Goal: Communication & Community: Participate in discussion

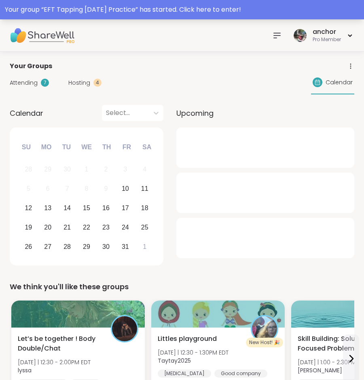
click at [103, 6] on div "Your group “ EFT Tapping [DATE] Practice ” has started. Click here to enter!" at bounding box center [182, 10] width 354 height 10
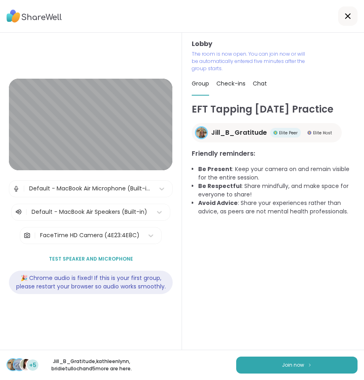
click at [118, 192] on div "Default - MacBook Air Microphone (Built-in)" at bounding box center [89, 189] width 121 height 8
click at [252, 360] on button "Join now" at bounding box center [296, 365] width 121 height 17
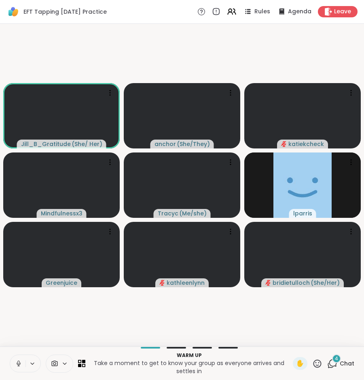
click at [15, 366] on icon at bounding box center [18, 363] width 7 height 7
click at [55, 366] on icon at bounding box center [54, 364] width 7 height 8
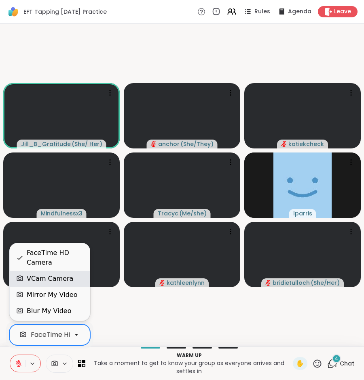
click at [42, 277] on div "VCam Camera" at bounding box center [50, 279] width 46 height 10
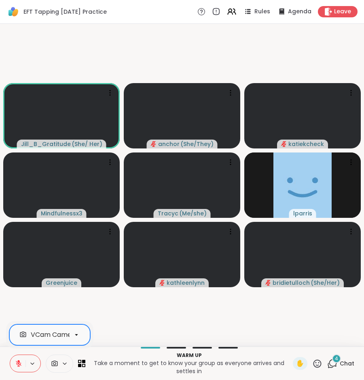
click at [342, 367] on span "Chat" at bounding box center [346, 364] width 15 height 8
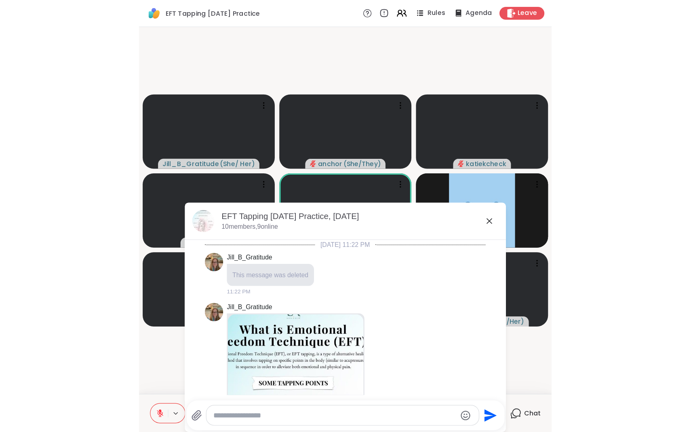
scroll to position [479, 0]
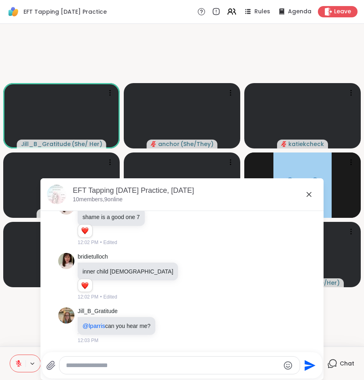
click at [214, 369] on textarea "Type your message" at bounding box center [173, 366] width 214 height 8
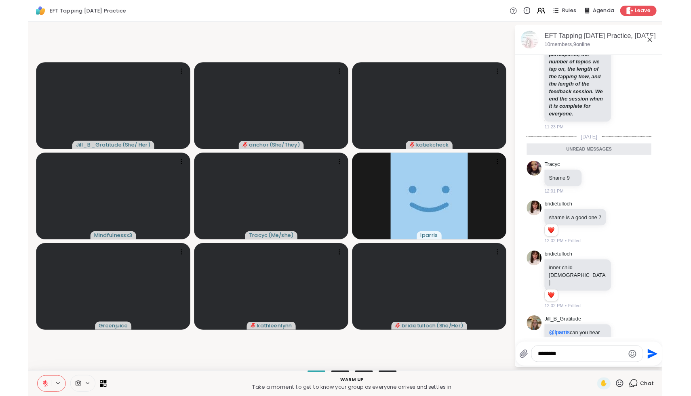
scroll to position [456, 0]
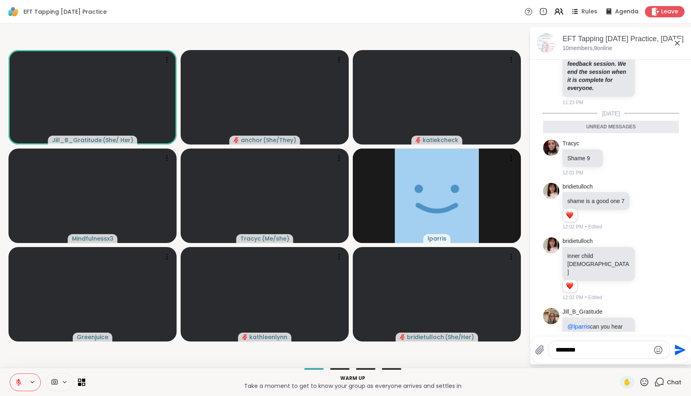
click at [363, 346] on textarea "*******" at bounding box center [602, 350] width 94 height 8
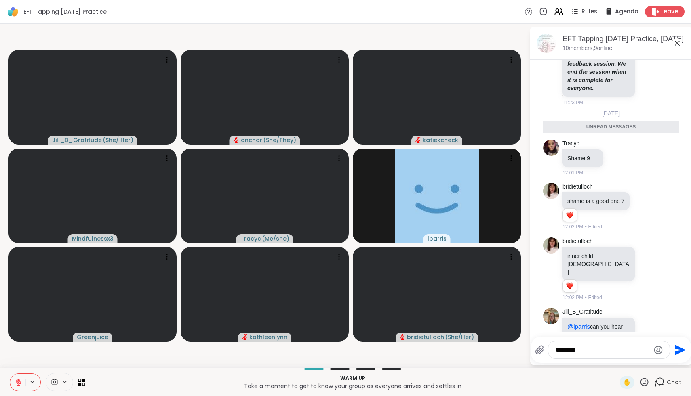
type textarea "*******"
click at [19, 380] on icon at bounding box center [19, 383] width 6 height 6
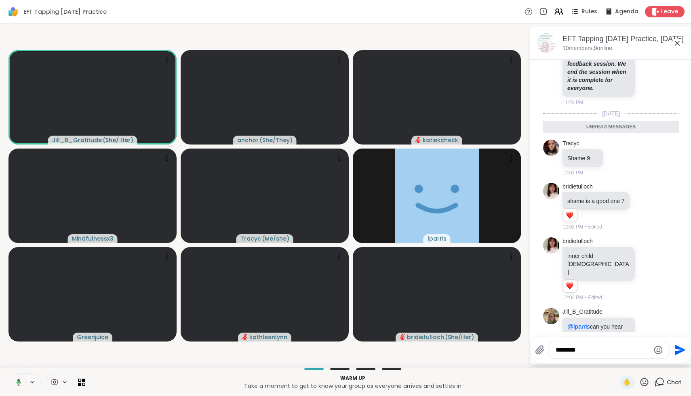
click at [18, 380] on icon at bounding box center [19, 382] width 4 height 7
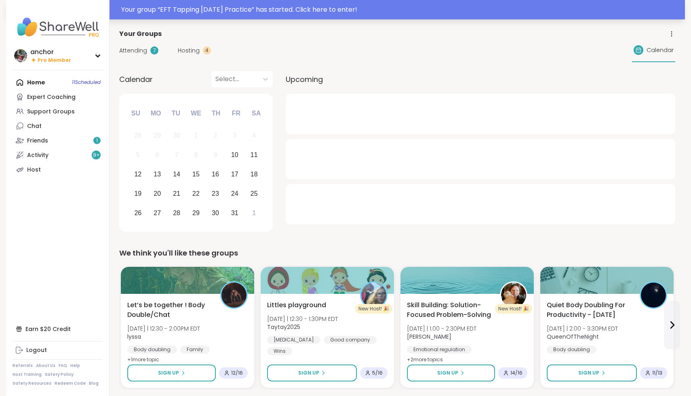
click at [177, 13] on div "Your group “ EFT Tapping Friday Practice ” has started. Click here to enter!" at bounding box center [400, 10] width 559 height 10
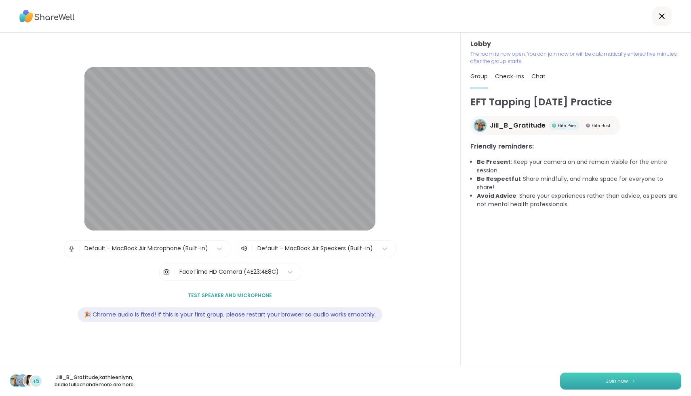
click at [600, 376] on button "Join now" at bounding box center [620, 381] width 121 height 17
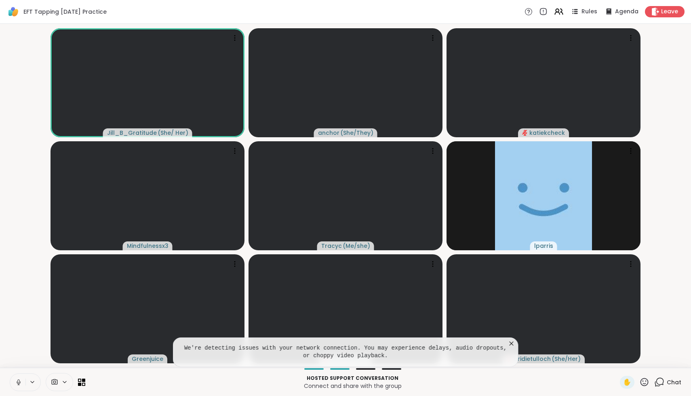
click at [510, 345] on icon at bounding box center [511, 344] width 4 height 4
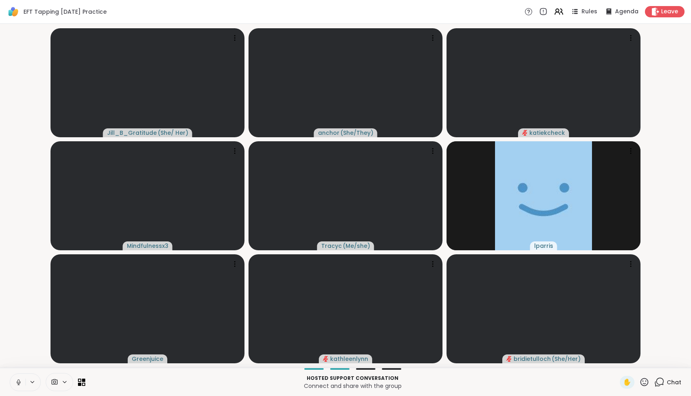
click at [16, 387] on button at bounding box center [17, 382] width 15 height 17
click at [59, 385] on span at bounding box center [53, 382] width 15 height 8
click at [37, 357] on div "FaceTime HD Camera" at bounding box center [66, 354] width 70 height 10
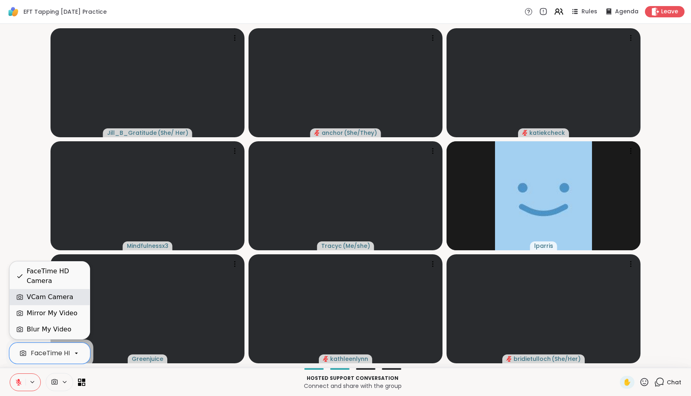
click at [42, 300] on div "VCam Camera" at bounding box center [50, 297] width 46 height 10
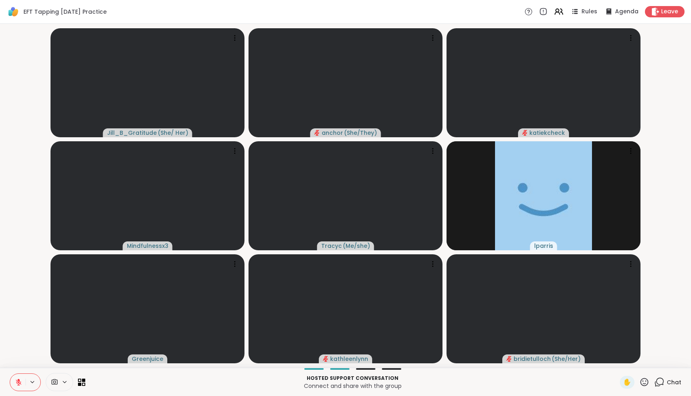
click at [672, 383] on span "Chat" at bounding box center [673, 382] width 15 height 8
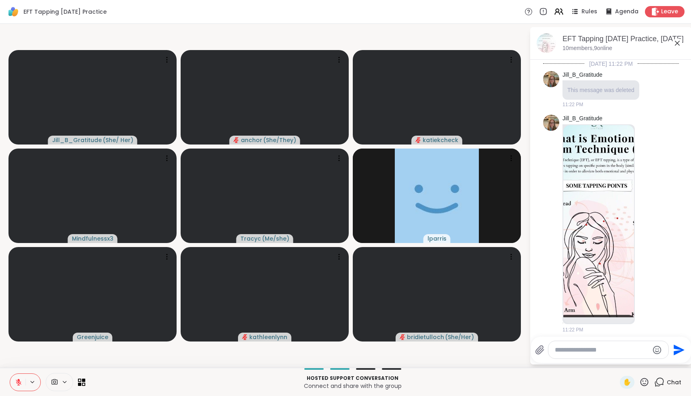
scroll to position [437, 0]
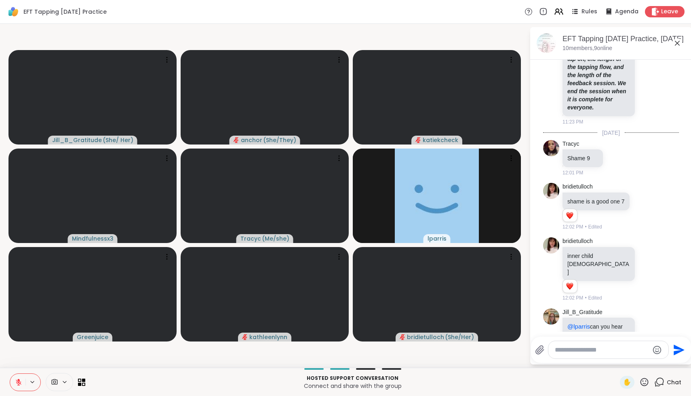
click at [585, 344] on div at bounding box center [608, 349] width 120 height 17
click at [582, 351] on textarea "Type your message" at bounding box center [602, 350] width 94 height 8
click at [580, 311] on span "ill_B_Gratitude" at bounding box center [598, 309] width 42 height 8
type textarea "**********"
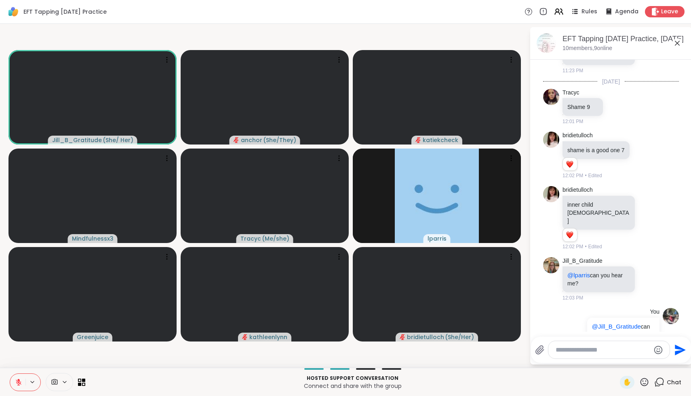
click at [17, 386] on button at bounding box center [17, 382] width 15 height 17
click at [17, 385] on icon at bounding box center [17, 382] width 7 height 7
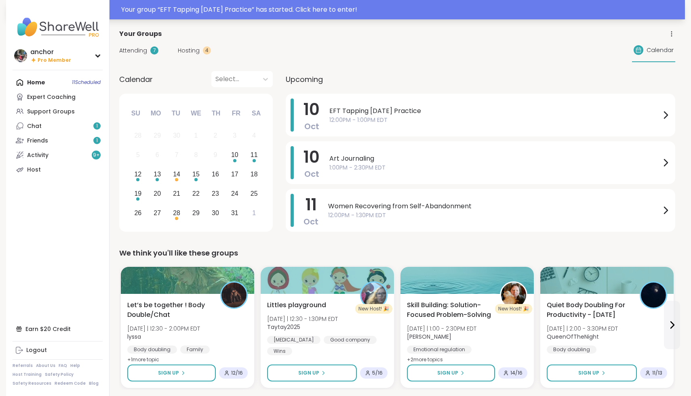
click at [291, 9] on div "Your group “ EFT Tapping [DATE] Practice ” has started. Click here to enter!" at bounding box center [400, 10] width 559 height 10
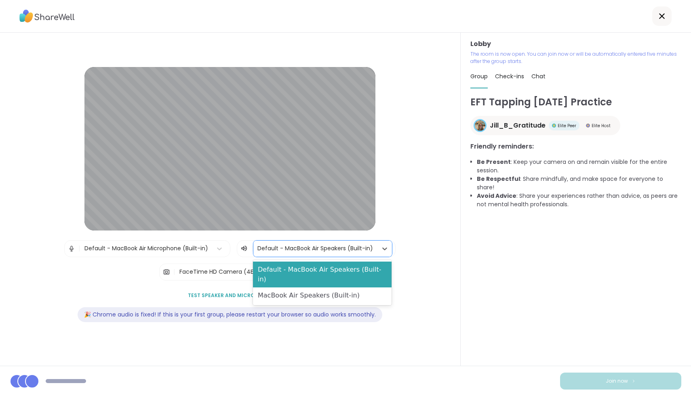
click at [275, 246] on div at bounding box center [315, 249] width 116 height 10
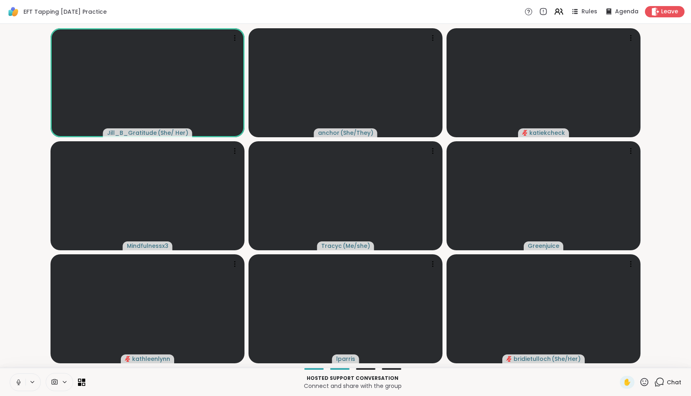
click at [20, 380] on icon at bounding box center [18, 382] width 7 height 7
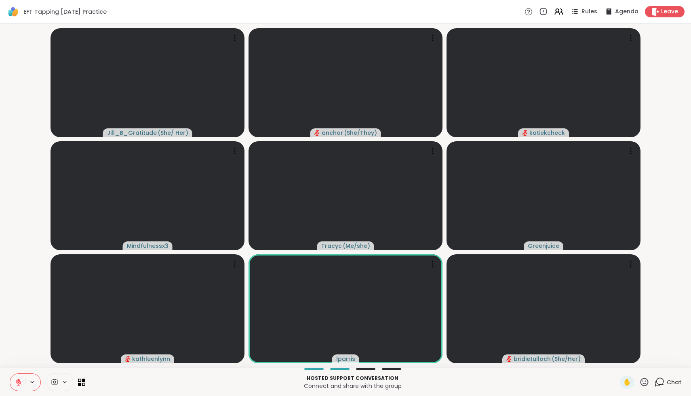
click at [363, 380] on icon at bounding box center [659, 382] width 10 height 10
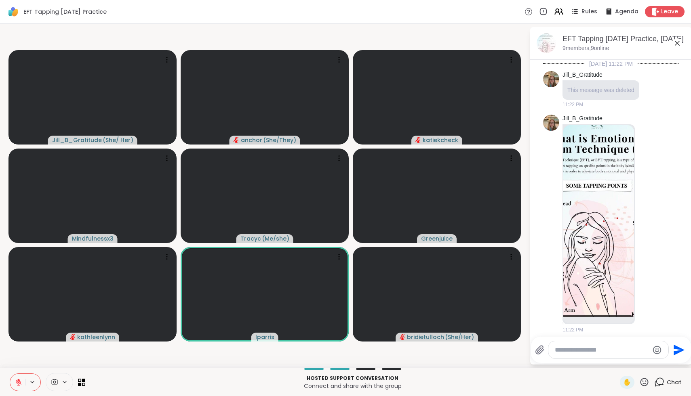
scroll to position [488, 0]
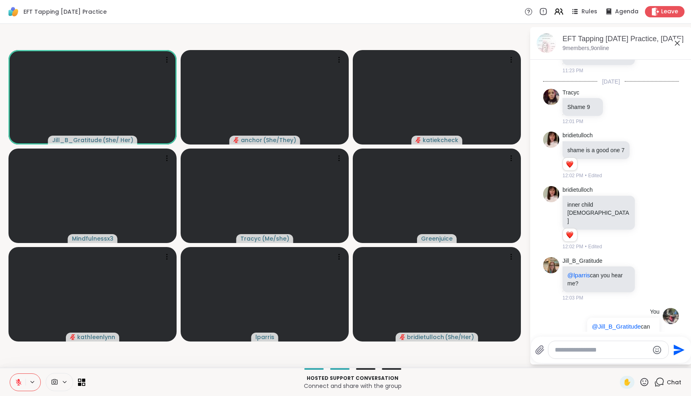
click at [56, 380] on icon at bounding box center [55, 382] width 6 height 6
click at [61, 354] on div "FaceTime HD Camera" at bounding box center [66, 354] width 70 height 10
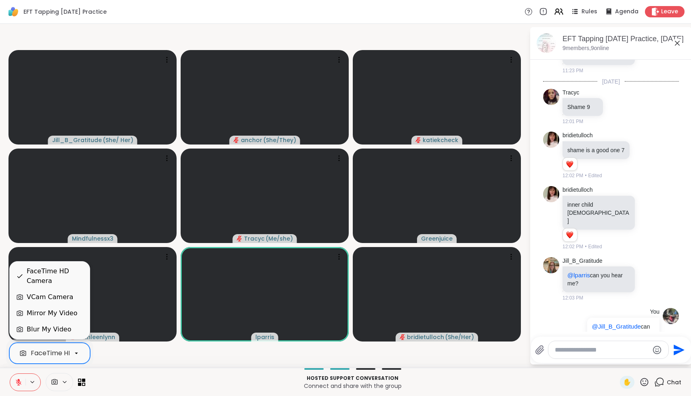
click at [37, 351] on div "FaceTime HD Camera" at bounding box center [66, 354] width 70 height 10
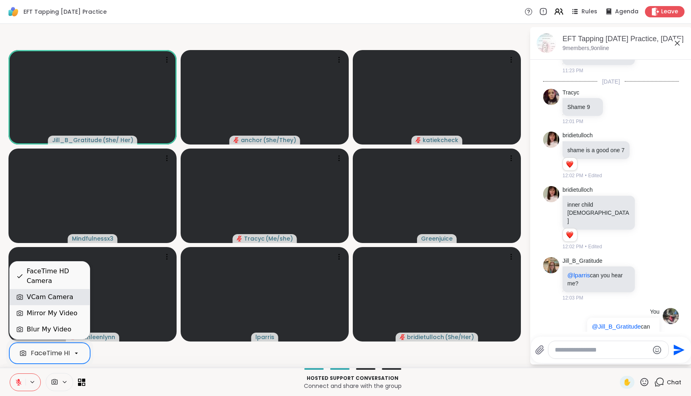
click at [34, 295] on div "VCam Camera" at bounding box center [50, 297] width 46 height 10
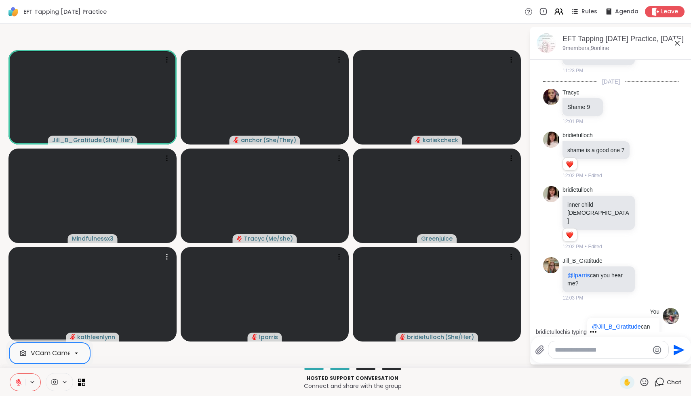
scroll to position [539, 0]
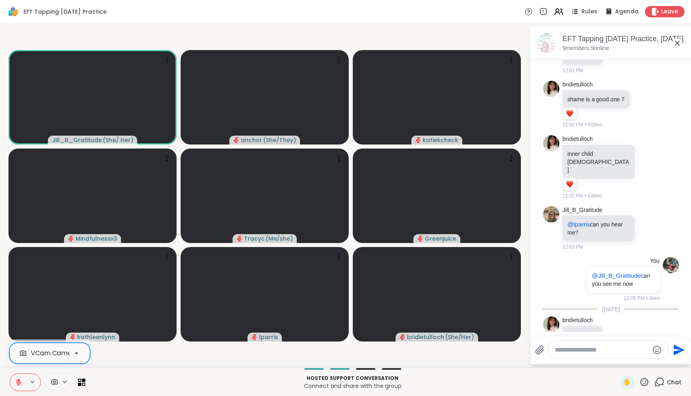
click at [363, 380] on icon at bounding box center [644, 382] width 8 height 8
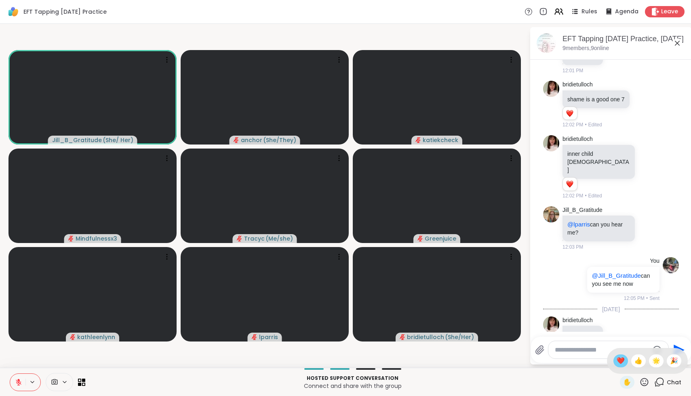
click at [363, 364] on span "❤️" at bounding box center [620, 361] width 8 height 10
click at [363, 355] on div at bounding box center [608, 349] width 120 height 17
click at [363, 350] on textarea "Type your message" at bounding box center [602, 350] width 94 height 8
type textarea "*"
type textarea "**********"
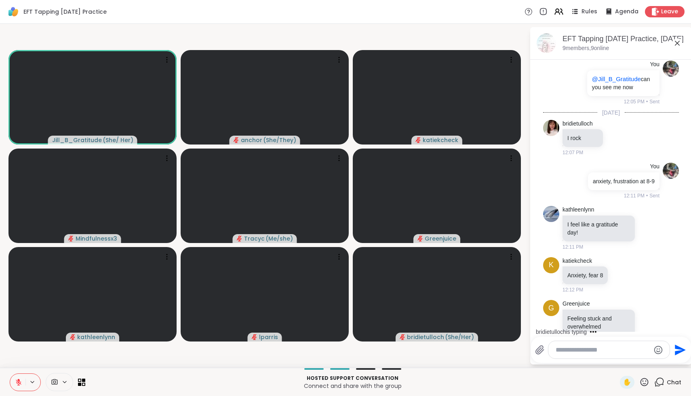
scroll to position [787, 0]
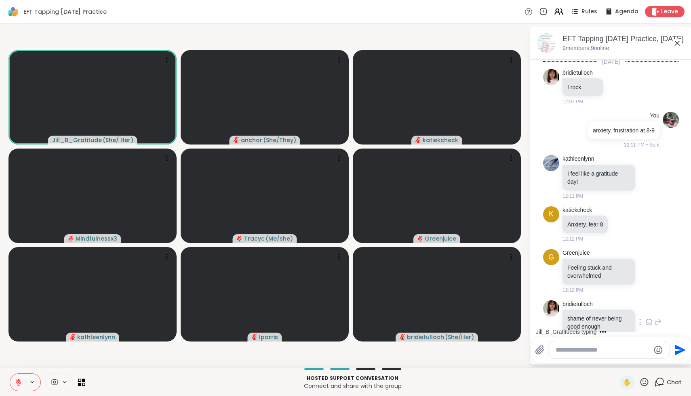
click at [363, 318] on icon at bounding box center [648, 322] width 7 height 8
click at [363, 305] on span "Select Reaction: Heart" at bounding box center [584, 309] width 7 height 8
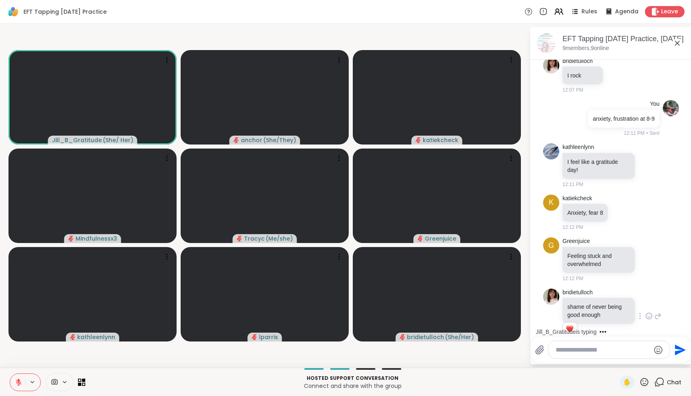
click at [363, 311] on icon at bounding box center [657, 316] width 7 height 10
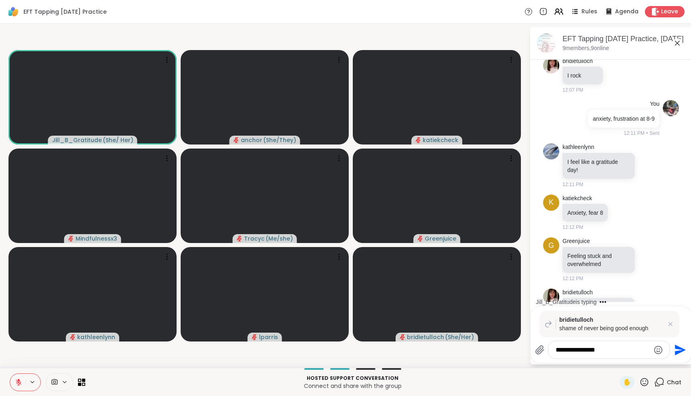
type textarea "**********"
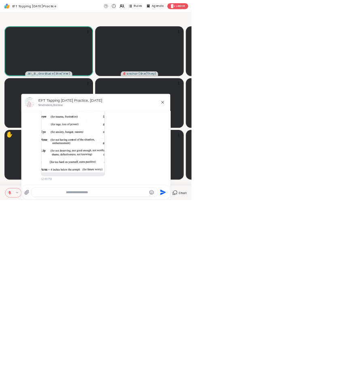
scroll to position [1387, 0]
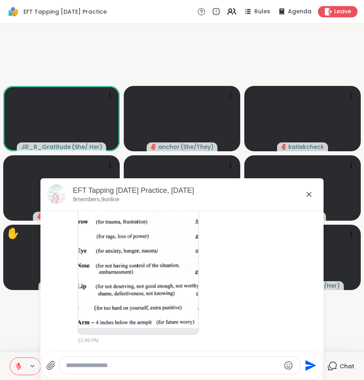
click at [33, 70] on video-player-container "Jill_B_Gratitude ( She/ Her ) anchor ( She/They ) katiekcheck Mindfulnessx3 Tra…" at bounding box center [182, 188] width 354 height 322
click at [306, 194] on icon at bounding box center [309, 195] width 10 height 10
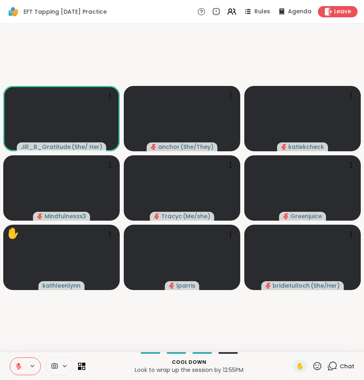
click at [330, 368] on icon at bounding box center [332, 366] width 10 height 10
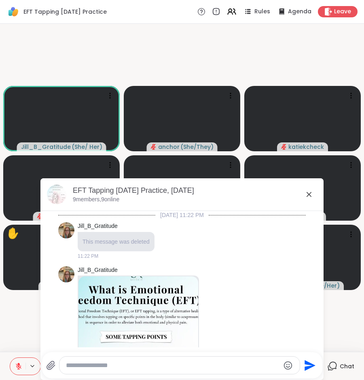
scroll to position [1379, 0]
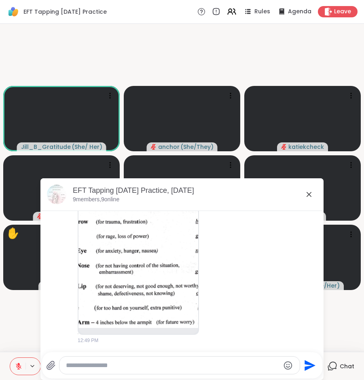
click at [243, 363] on textarea "Type your message" at bounding box center [173, 366] width 214 height 8
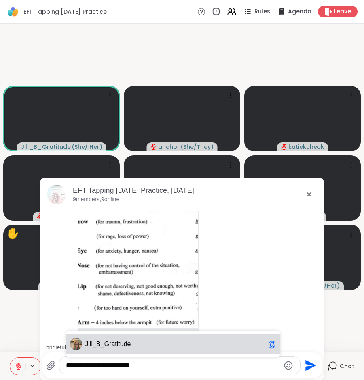
click at [230, 341] on span "Jil l_B_Gratitude" at bounding box center [174, 344] width 179 height 8
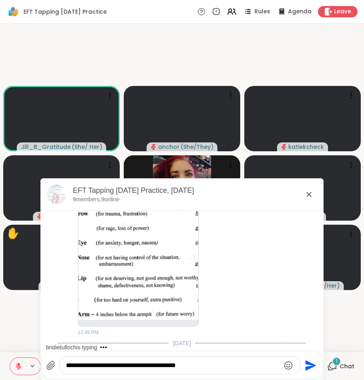
scroll to position [1430, 0]
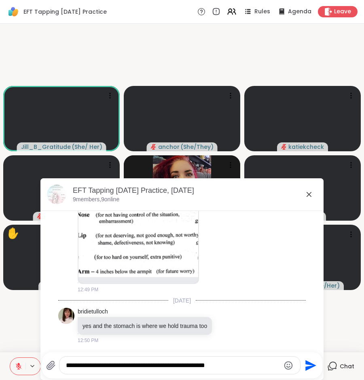
type textarea "**********"
click at [311, 372] on icon "Send" at bounding box center [309, 365] width 13 height 13
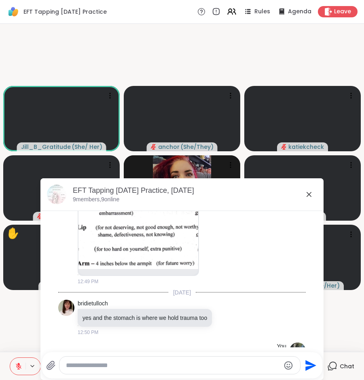
scroll to position [1481, 0]
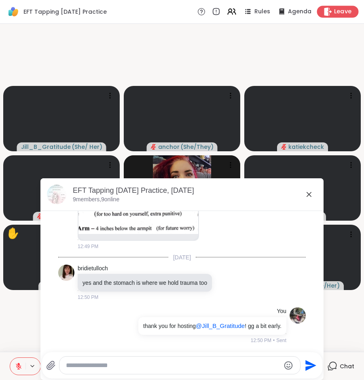
click at [337, 9] on span "Leave" at bounding box center [343, 12] width 18 height 8
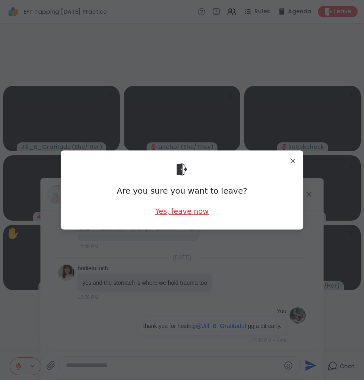
click at [187, 212] on div "Yes, leave now" at bounding box center [181, 211] width 53 height 10
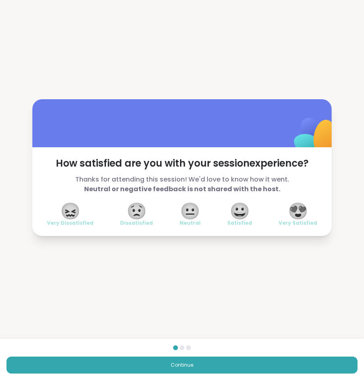
click at [301, 209] on span "😍" at bounding box center [298, 211] width 20 height 15
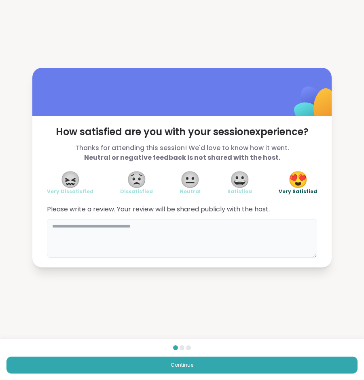
click at [219, 245] on textarea at bounding box center [182, 238] width 270 height 39
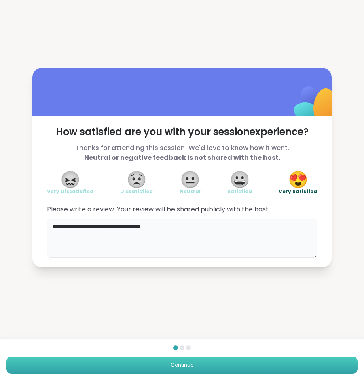
type textarea "**********"
click at [206, 367] on button "Continue" at bounding box center [181, 365] width 351 height 17
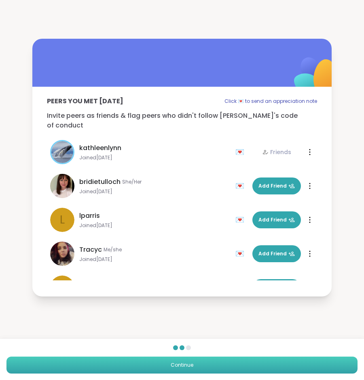
click at [206, 369] on button "Continue" at bounding box center [181, 365] width 351 height 17
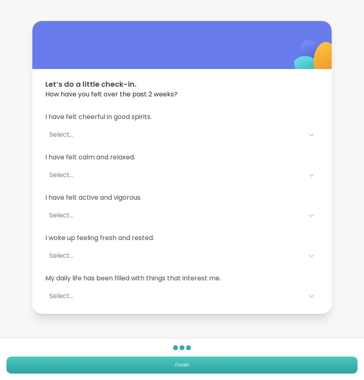
click at [206, 369] on button "Finish" at bounding box center [181, 365] width 351 height 17
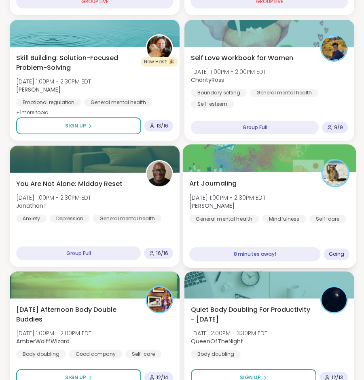
scroll to position [372, 0]
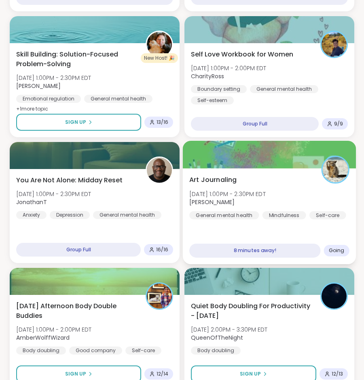
click at [291, 183] on div "Art Journaling Fri, Oct 10 | 1:00PM - 2:30PM EDT spencer General mental health …" at bounding box center [269, 197] width 160 height 44
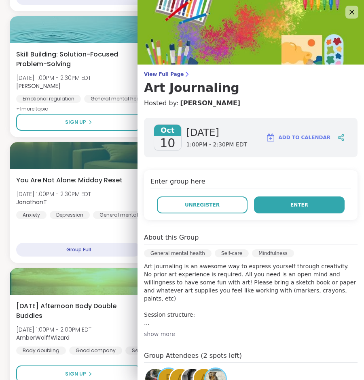
click at [284, 206] on button "Enter" at bounding box center [299, 205] width 90 height 17
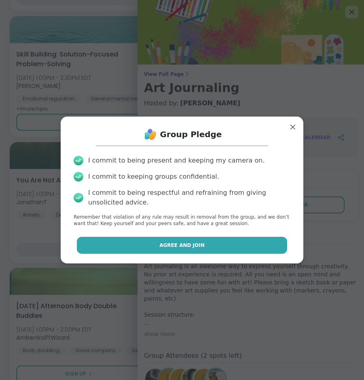
click at [207, 249] on button "Agree and Join" at bounding box center [182, 245] width 210 height 17
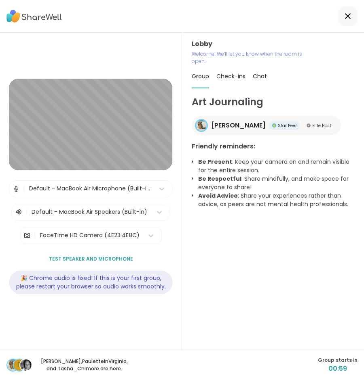
click at [188, 20] on div at bounding box center [182, 16] width 364 height 33
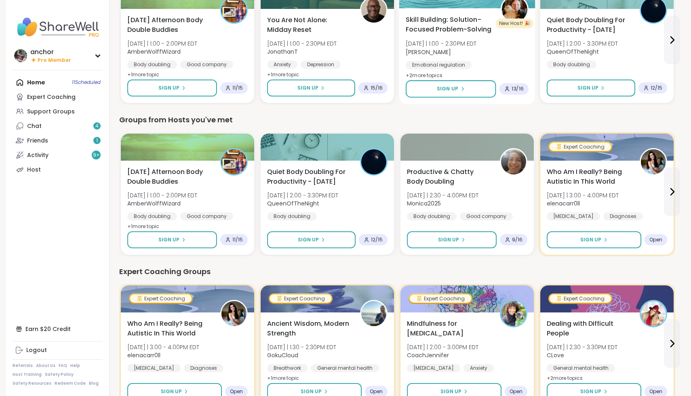
scroll to position [266, 0]
click at [71, 111] on div "Support Groups" at bounding box center [51, 112] width 48 height 8
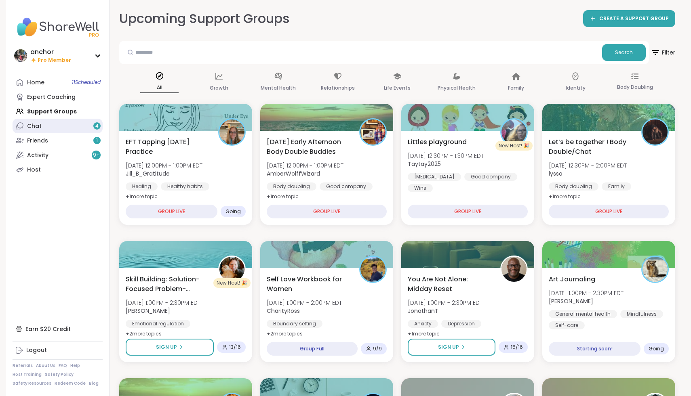
click at [54, 126] on link "Chat 4" at bounding box center [58, 126] width 90 height 15
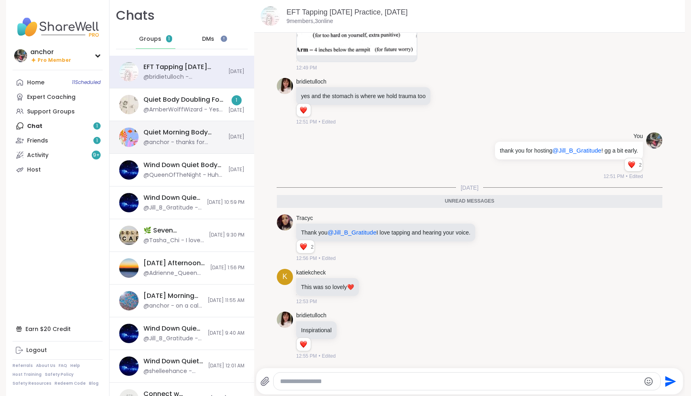
click at [143, 123] on div "Quiet Morning Body Doubling For Productivity, [DATE] @anchor - thanks for hosti…" at bounding box center [181, 137] width 145 height 33
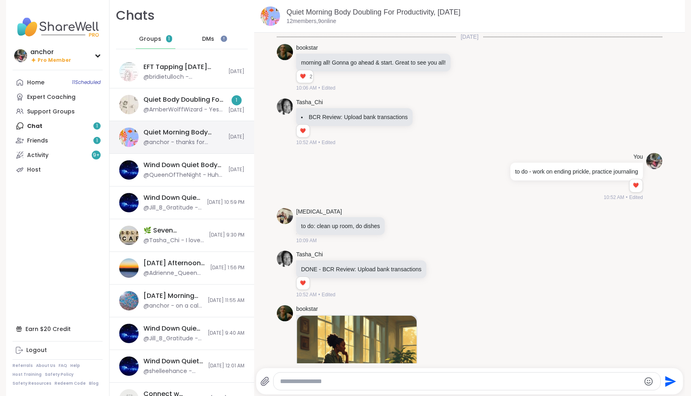
scroll to position [348, 0]
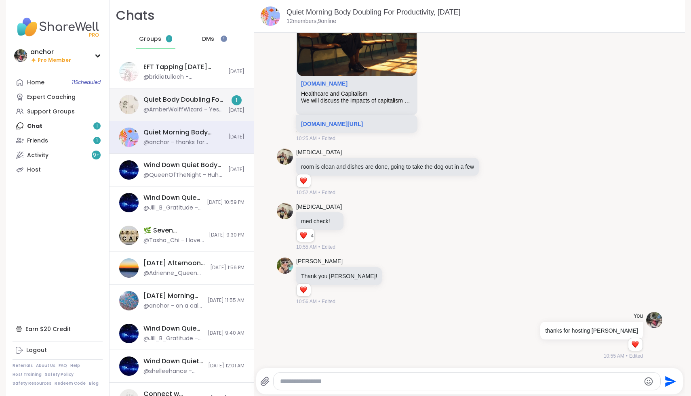
click at [141, 101] on div "Quiet Body Doubling For Productivity - [DATE] @AmberWolffWizard - Yes i mean am…" at bounding box center [181, 104] width 145 height 33
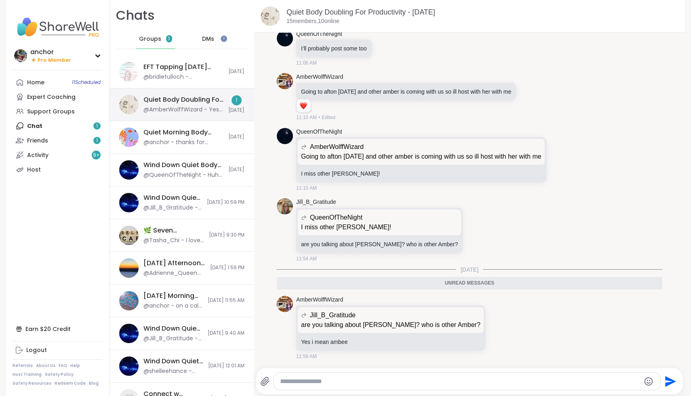
scroll to position [1975, 0]
click at [63, 82] on link "Home 11 Scheduled" at bounding box center [58, 82] width 90 height 15
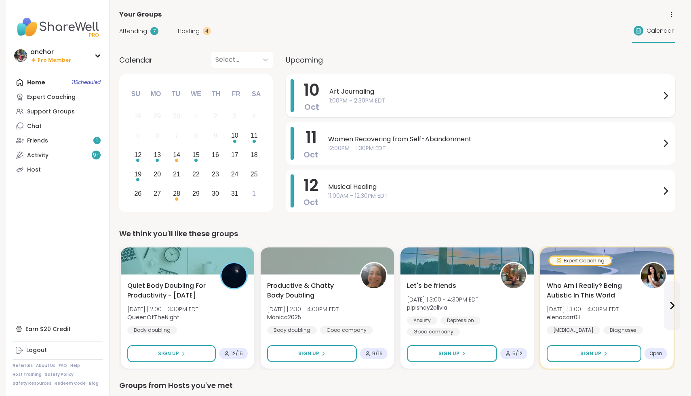
click at [363, 101] on span "1:00PM - 2:30PM EDT" at bounding box center [494, 101] width 331 height 8
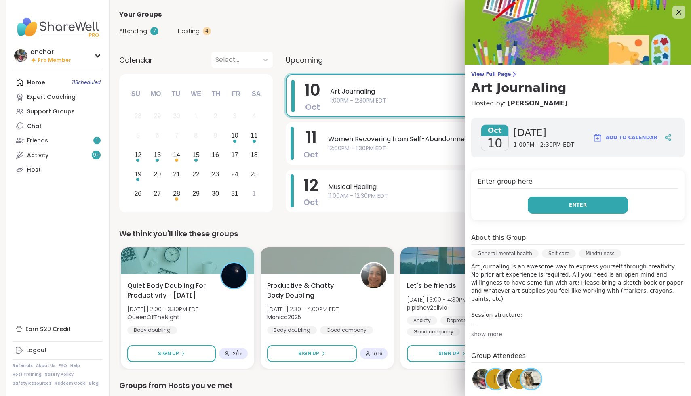
click at [363, 207] on button "Enter" at bounding box center [577, 205] width 100 height 17
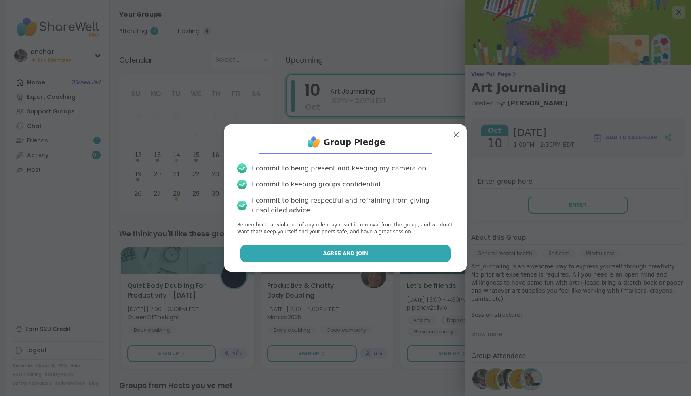
click at [363, 248] on button "Agree and Join" at bounding box center [345, 253] width 210 height 17
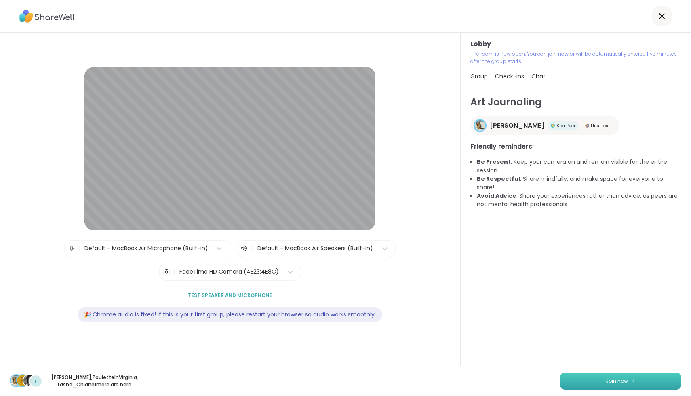
click at [363, 380] on button "Join now" at bounding box center [620, 381] width 121 height 17
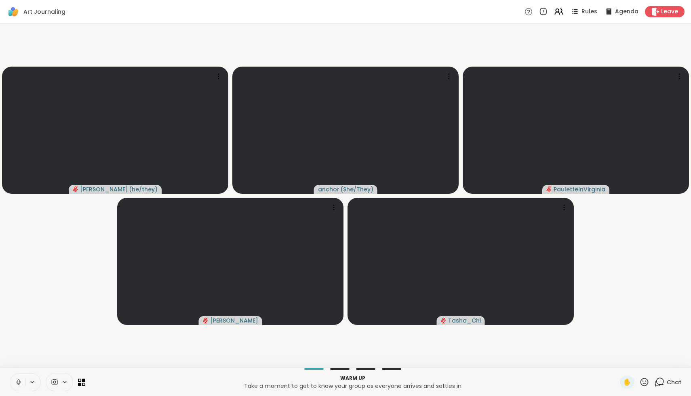
click at [15, 380] on icon at bounding box center [18, 382] width 7 height 7
click at [51, 380] on icon at bounding box center [54, 382] width 7 height 8
click at [50, 350] on div "FaceTime HD Camera" at bounding box center [66, 354] width 70 height 10
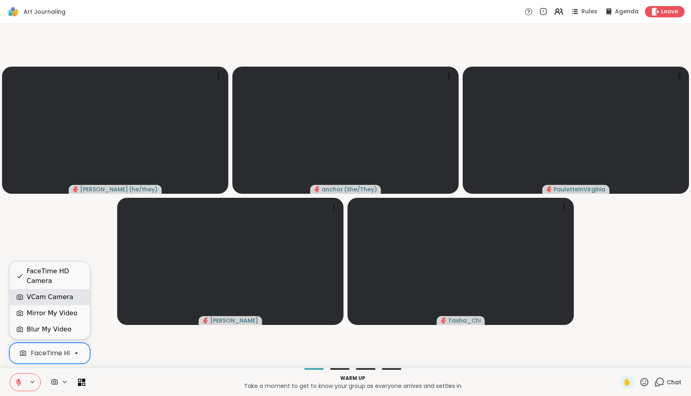
click at [42, 296] on div "VCam Camera" at bounding box center [50, 297] width 46 height 10
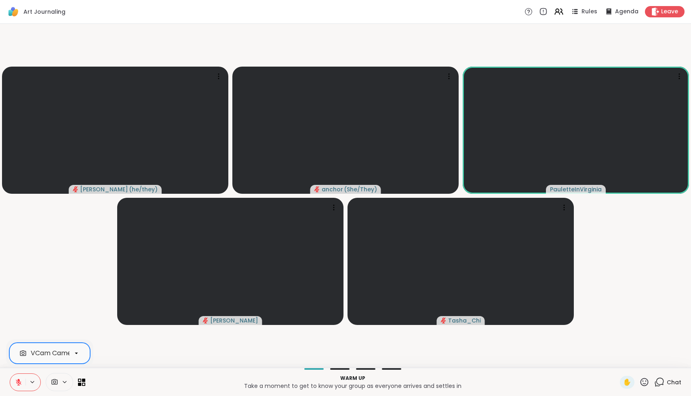
click at [16, 380] on icon at bounding box center [18, 382] width 7 height 7
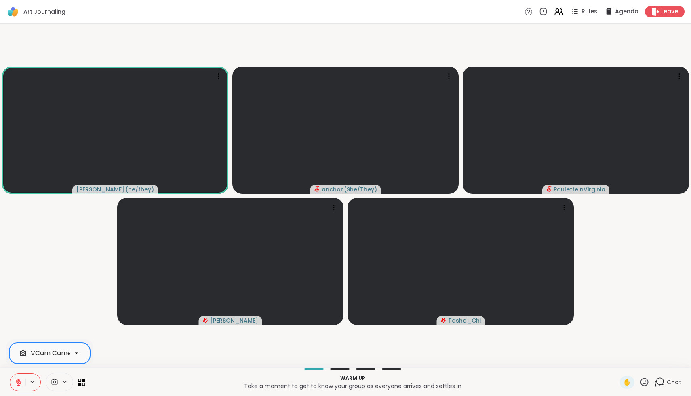
click at [363, 380] on icon at bounding box center [644, 382] width 10 height 10
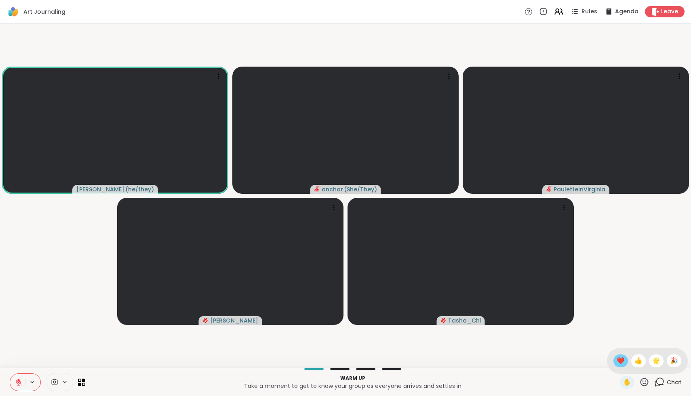
click at [363, 361] on span "❤️" at bounding box center [620, 361] width 8 height 10
click at [363, 380] on icon at bounding box center [644, 382] width 8 height 8
click at [363, 360] on span "❤️" at bounding box center [620, 361] width 8 height 10
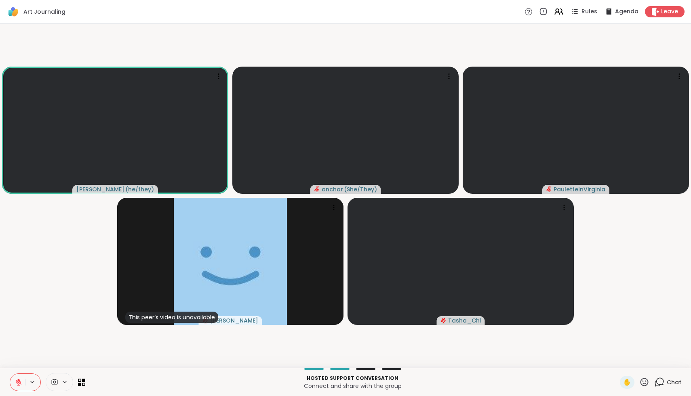
click at [363, 380] on icon at bounding box center [644, 382] width 10 height 10
click at [363, 362] on span "❤️" at bounding box center [620, 361] width 8 height 10
click at [363, 380] on icon at bounding box center [644, 382] width 10 height 10
click at [363, 363] on span "❤️" at bounding box center [620, 361] width 8 height 10
click at [363, 380] on icon at bounding box center [644, 382] width 10 height 10
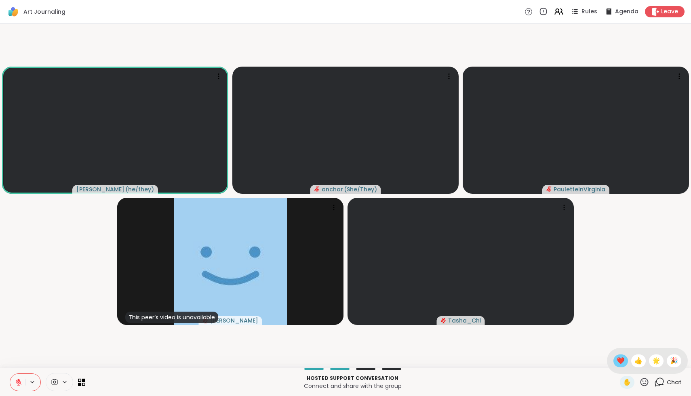
click at [363, 361] on div "❤️" at bounding box center [620, 361] width 15 height 13
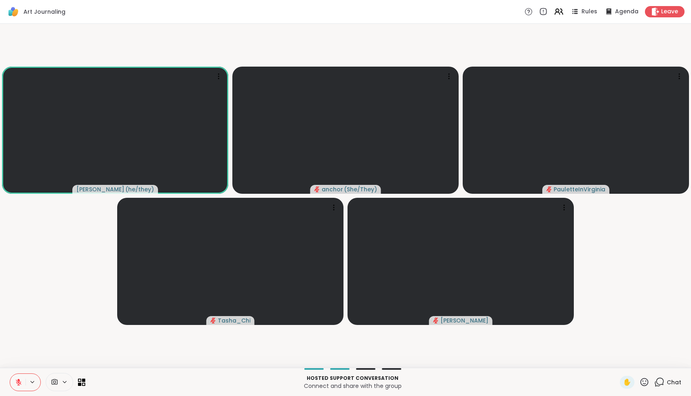
click at [363, 380] on icon at bounding box center [644, 382] width 10 height 10
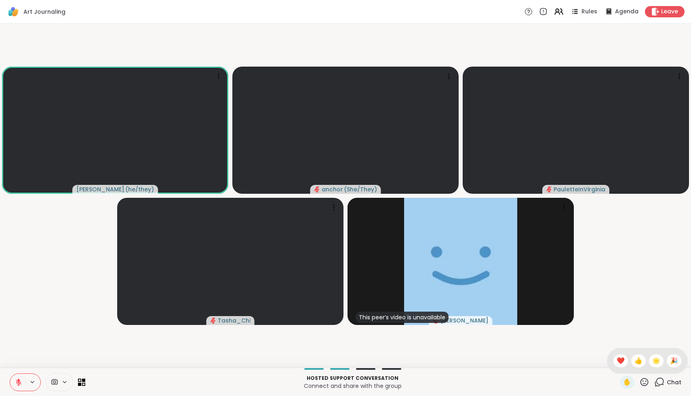
click at [363, 366] on div "✋ ❤️ 👍 🌟 🎉" at bounding box center [647, 361] width 81 height 26
click at [363, 380] on icon at bounding box center [644, 382] width 10 height 10
click at [363, 361] on span "❤️" at bounding box center [620, 361] width 8 height 10
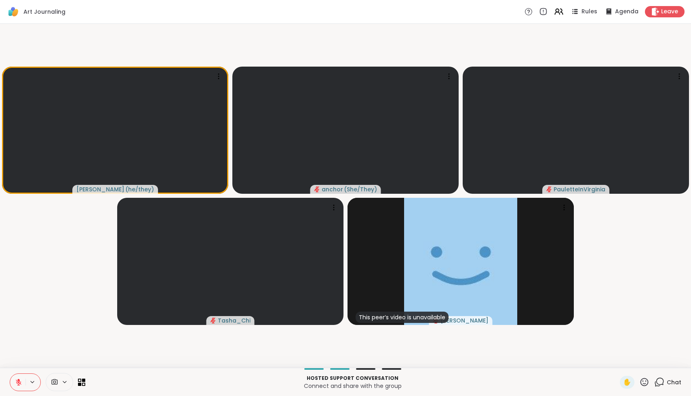
click at [363, 380] on icon at bounding box center [644, 382] width 10 height 10
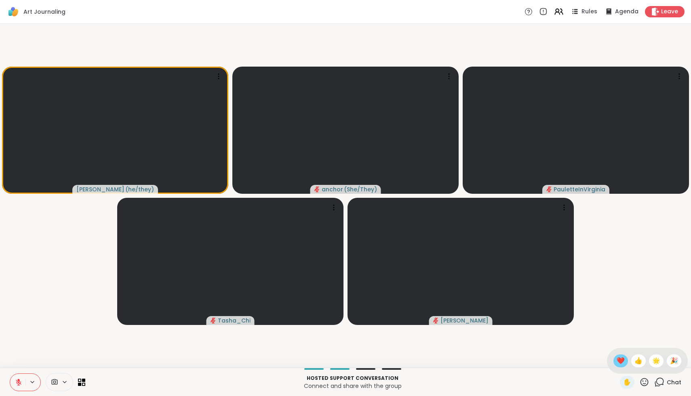
click at [363, 362] on span "❤️" at bounding box center [620, 361] width 8 height 10
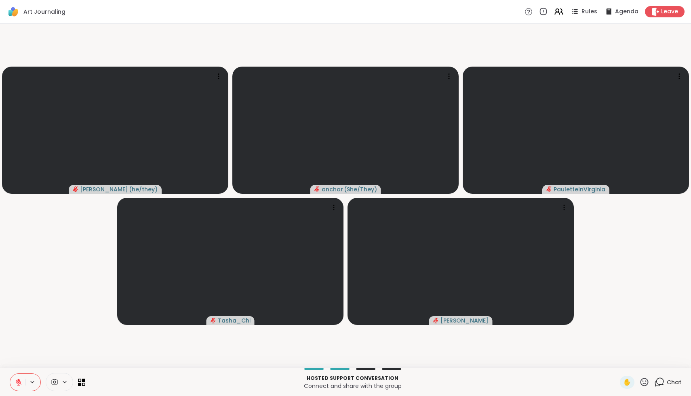
click at [19, 380] on icon at bounding box center [19, 383] width 6 height 6
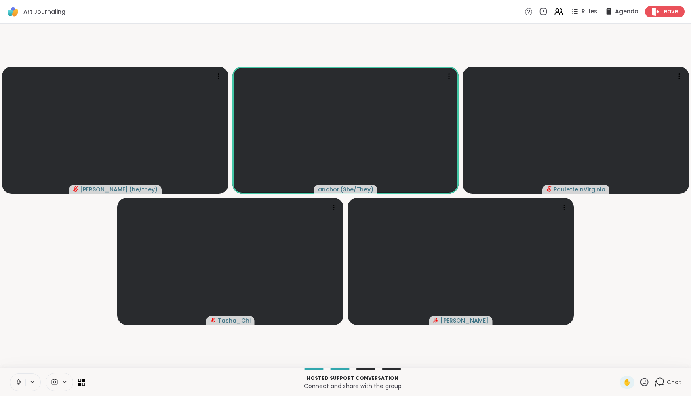
click at [19, 380] on icon at bounding box center [18, 382] width 2 height 4
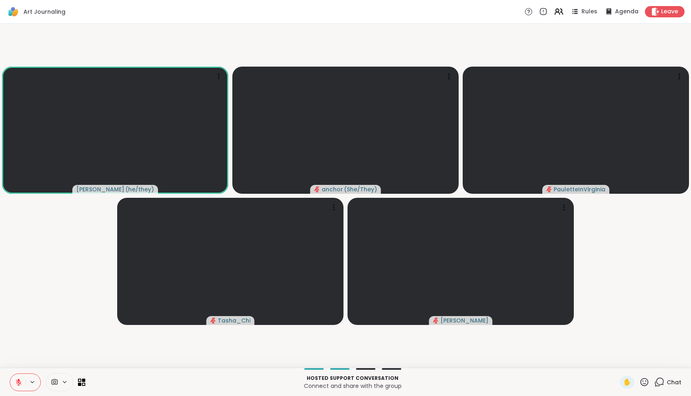
click at [363, 380] on icon at bounding box center [644, 382] width 8 height 8
click at [363, 363] on span "❤️" at bounding box center [620, 361] width 8 height 10
click at [363, 380] on icon at bounding box center [644, 382] width 10 height 10
click at [363, 359] on span "🌟" at bounding box center [656, 361] width 8 height 10
click at [363, 380] on div "1" at bounding box center [663, 377] width 9 height 9
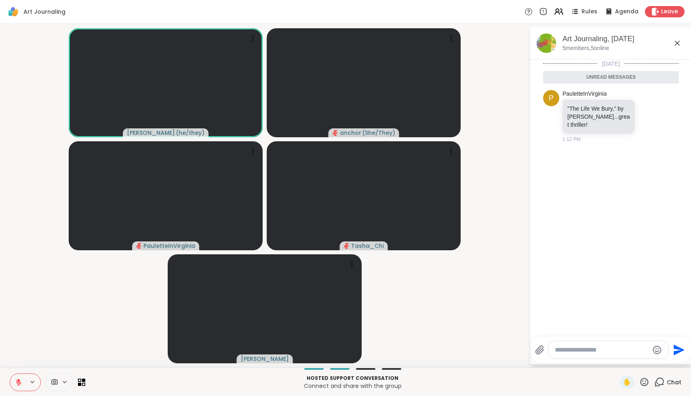
click at [363, 380] on icon at bounding box center [644, 382] width 10 height 10
click at [363, 363] on span "❤️" at bounding box center [620, 361] width 8 height 10
click at [363, 380] on div "✋ Chat" at bounding box center [650, 382] width 61 height 13
click at [363, 378] on icon at bounding box center [644, 382] width 8 height 8
click at [363, 356] on div "❤️" at bounding box center [620, 361] width 15 height 13
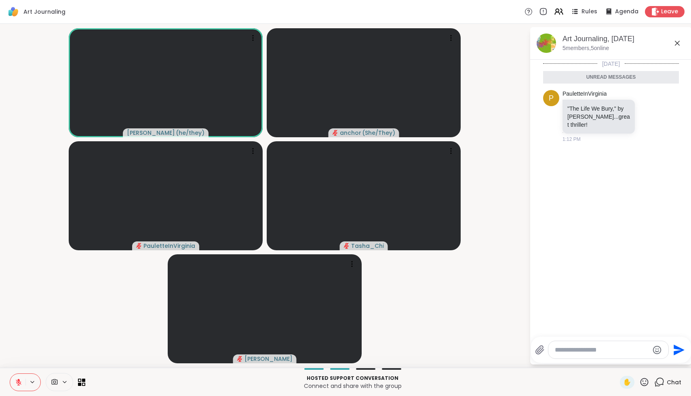
click at [363, 380] on icon at bounding box center [644, 382] width 10 height 10
click at [363, 361] on span "👍" at bounding box center [638, 361] width 8 height 10
click at [363, 355] on div at bounding box center [608, 349] width 120 height 17
click at [363, 380] on icon at bounding box center [644, 382] width 8 height 8
click at [363, 364] on span "🎉" at bounding box center [674, 361] width 8 height 10
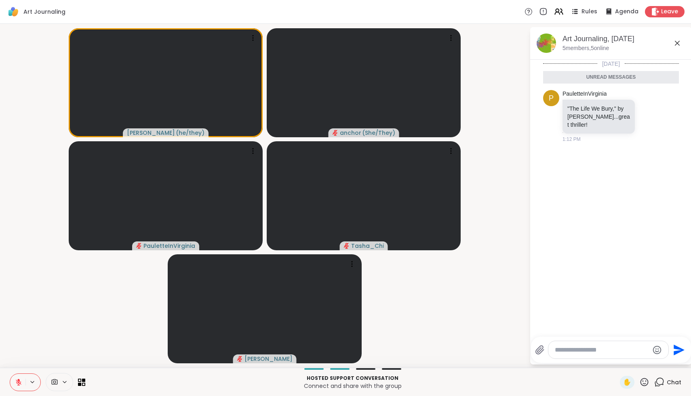
click at [363, 380] on icon at bounding box center [644, 382] width 10 height 10
click at [363, 362] on span "❤️" at bounding box center [620, 361] width 8 height 10
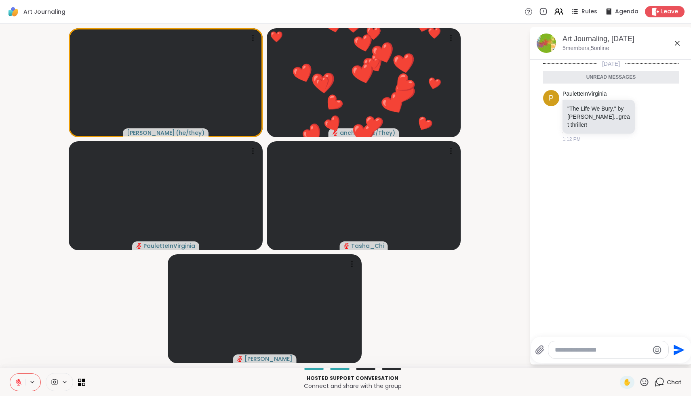
click at [363, 380] on icon at bounding box center [644, 382] width 8 height 8
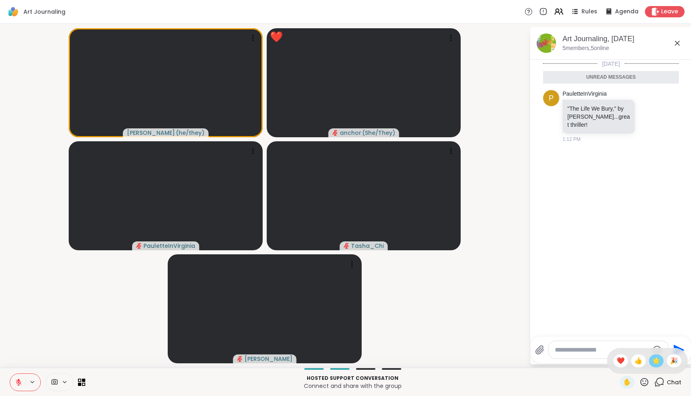
click at [363, 358] on span "🌟" at bounding box center [656, 361] width 8 height 10
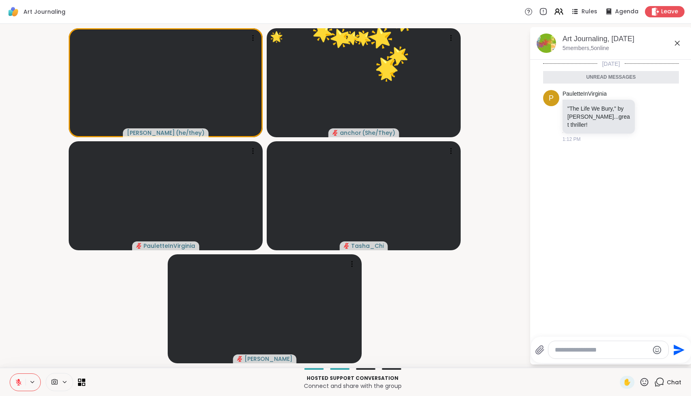
click at [363, 380] on icon at bounding box center [644, 382] width 10 height 10
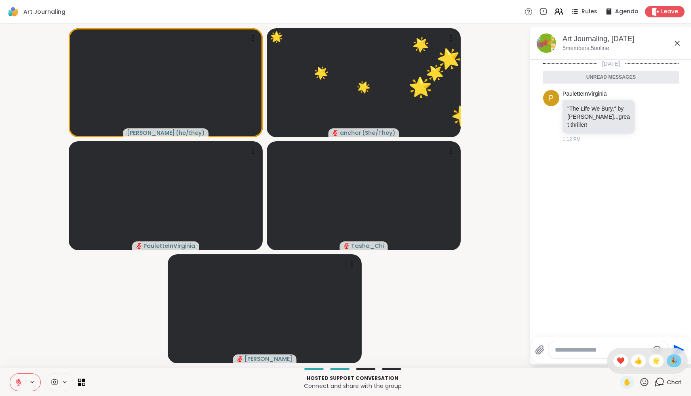
click at [363, 364] on span "🎉" at bounding box center [674, 361] width 8 height 10
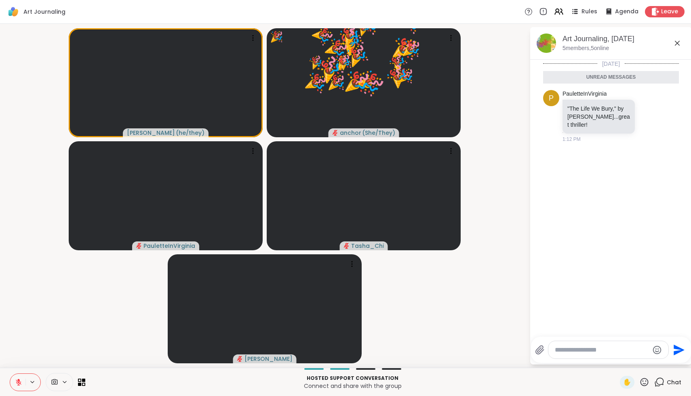
click at [363, 380] on icon at bounding box center [644, 382] width 8 height 8
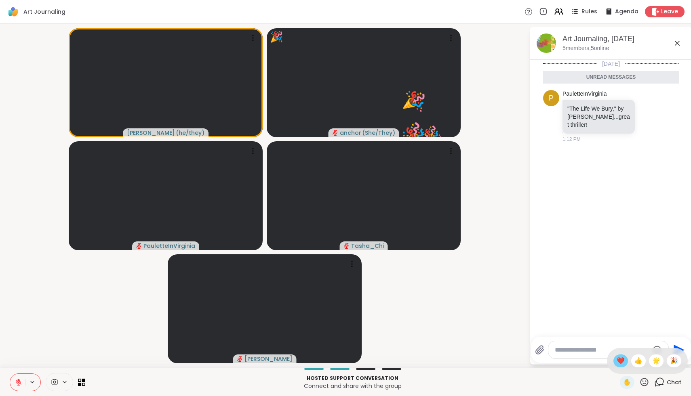
click at [363, 363] on span "❤️" at bounding box center [620, 361] width 8 height 10
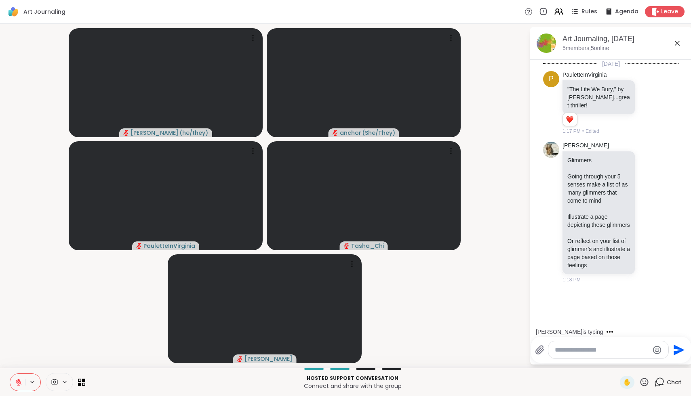
scroll to position [38, 0]
